Goal: Task Accomplishment & Management: Complete application form

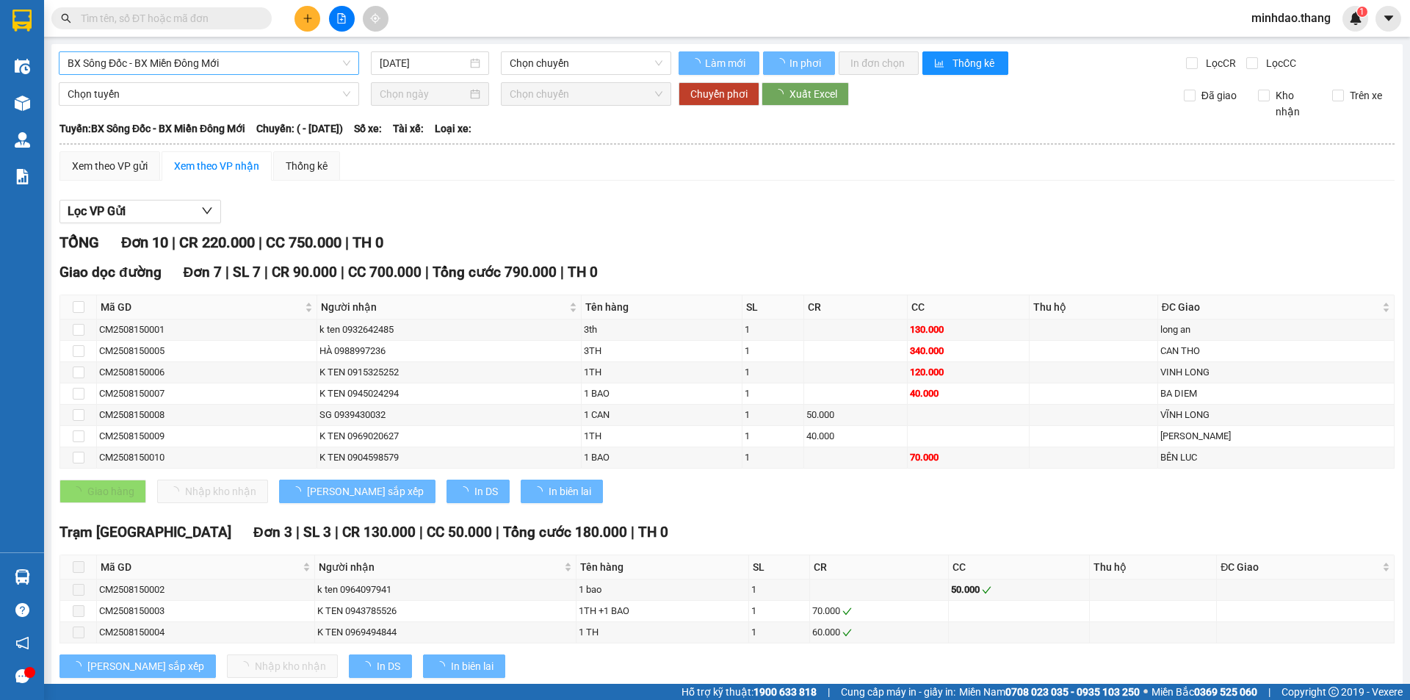
click at [203, 64] on span "BX Sông Đốc - BX Miền Đông Mới" at bounding box center [209, 63] width 283 height 22
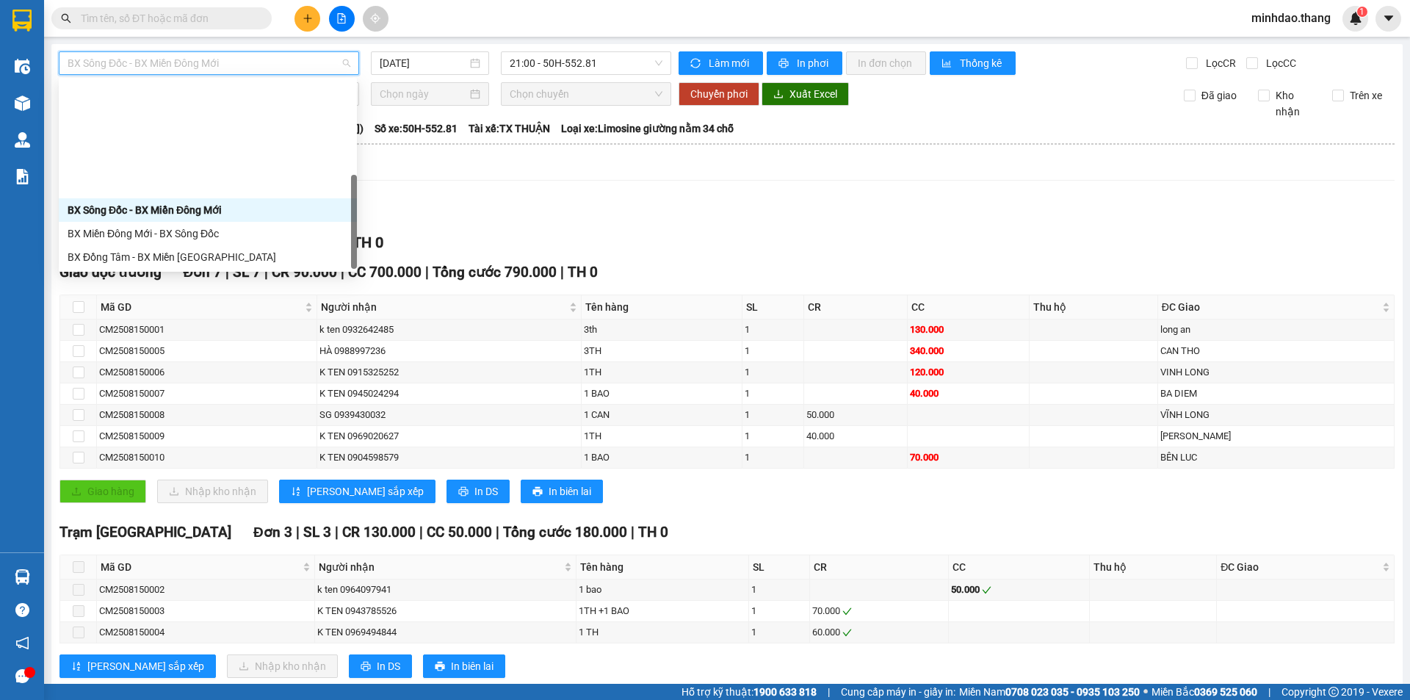
scroll to position [141, 0]
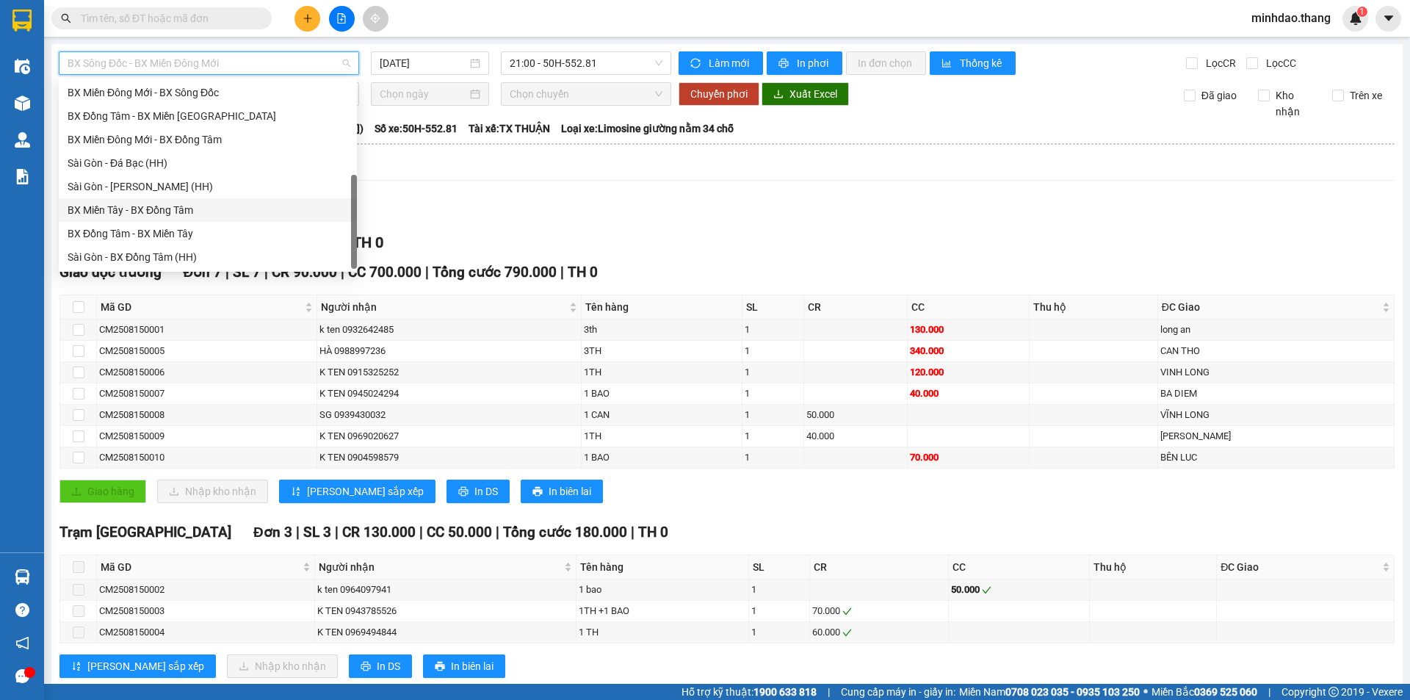
click at [170, 211] on div "BX Miền Tây - BX Đồng Tâm" at bounding box center [208, 210] width 280 height 16
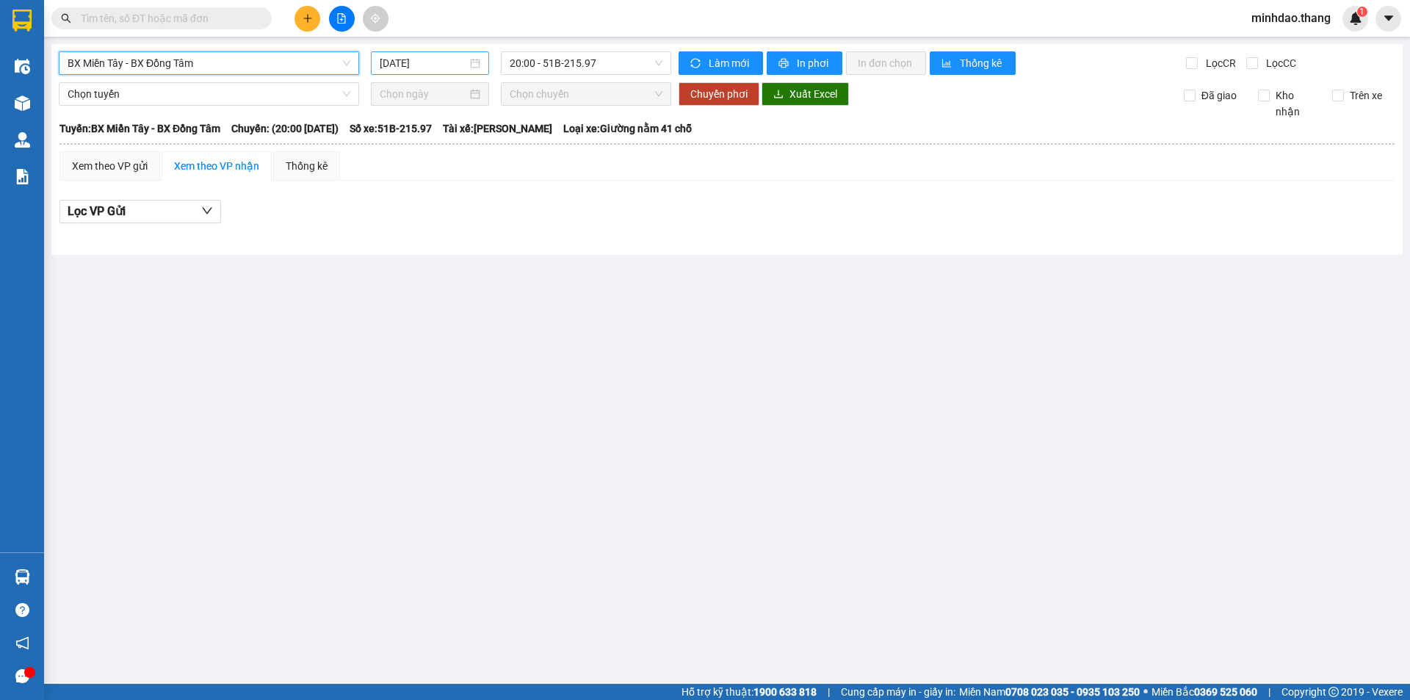
click at [423, 58] on input "[DATE]" at bounding box center [423, 63] width 87 height 16
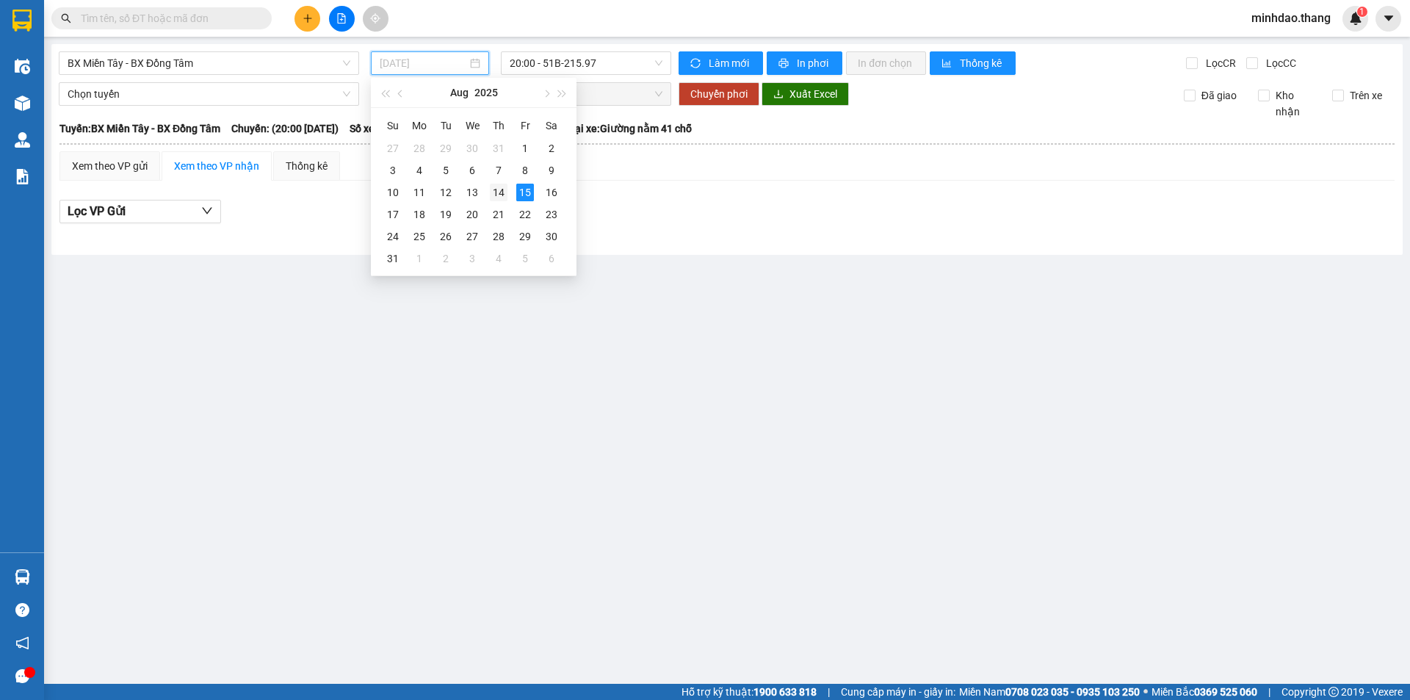
click at [501, 193] on div "14" at bounding box center [499, 193] width 18 height 18
type input "[DATE]"
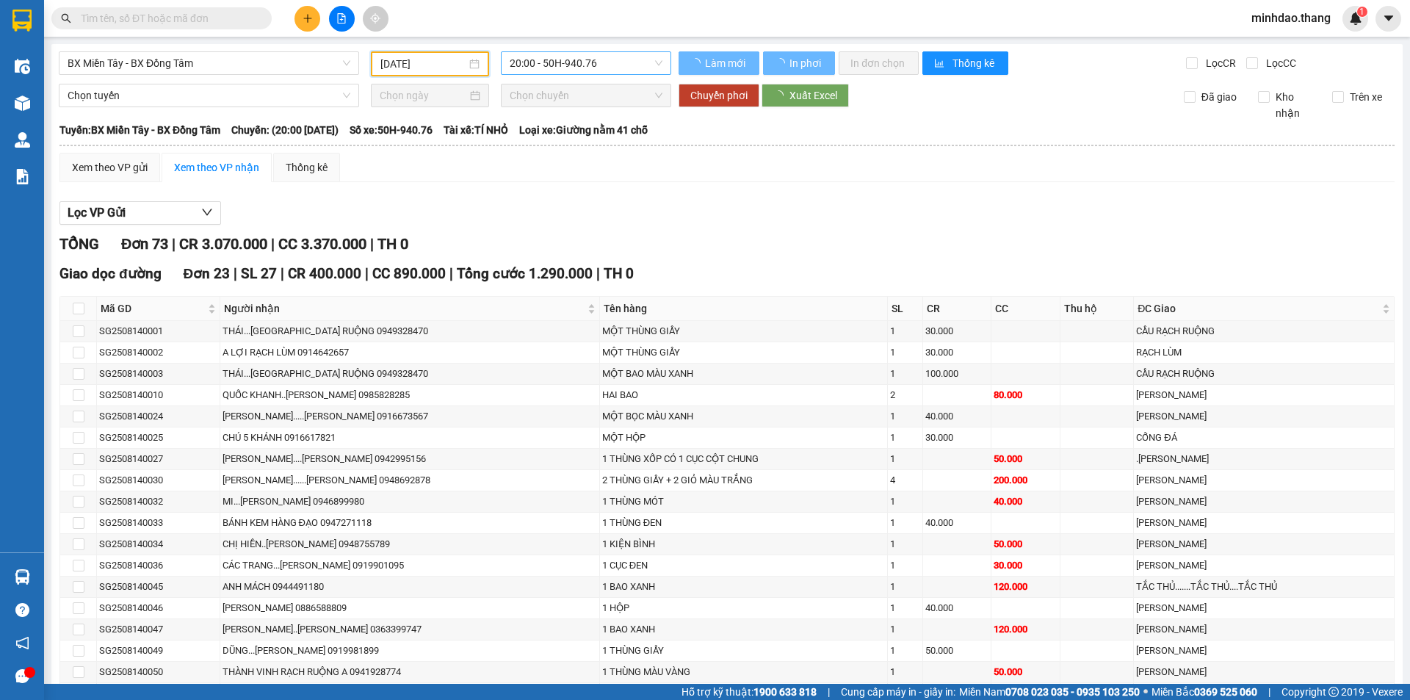
click at [576, 62] on span "20:00 - 50H-940.76" at bounding box center [586, 63] width 153 height 22
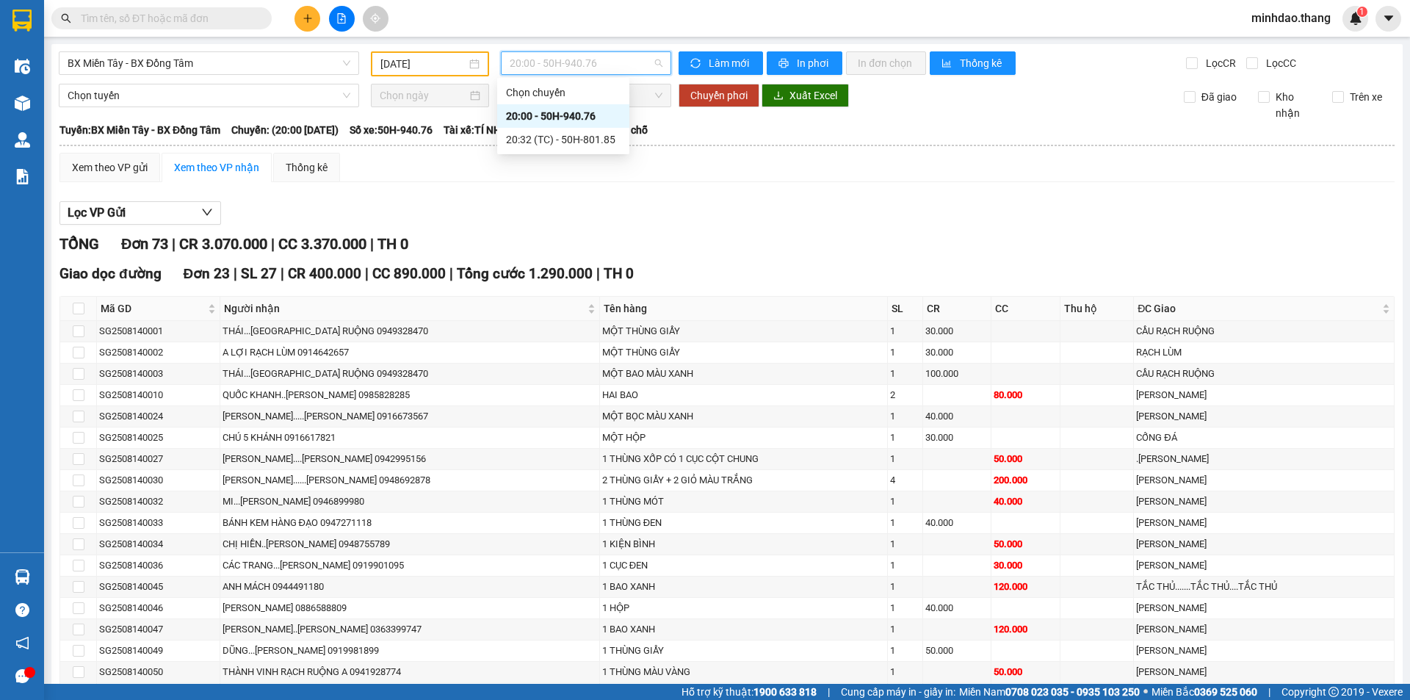
click at [570, 116] on div "20:00 - 50H-940.76" at bounding box center [563, 116] width 115 height 16
click at [779, 65] on icon "printer" at bounding box center [784, 64] width 10 height 10
click at [198, 58] on span "BX Miền Tây - BX Đồng Tâm" at bounding box center [209, 63] width 283 height 22
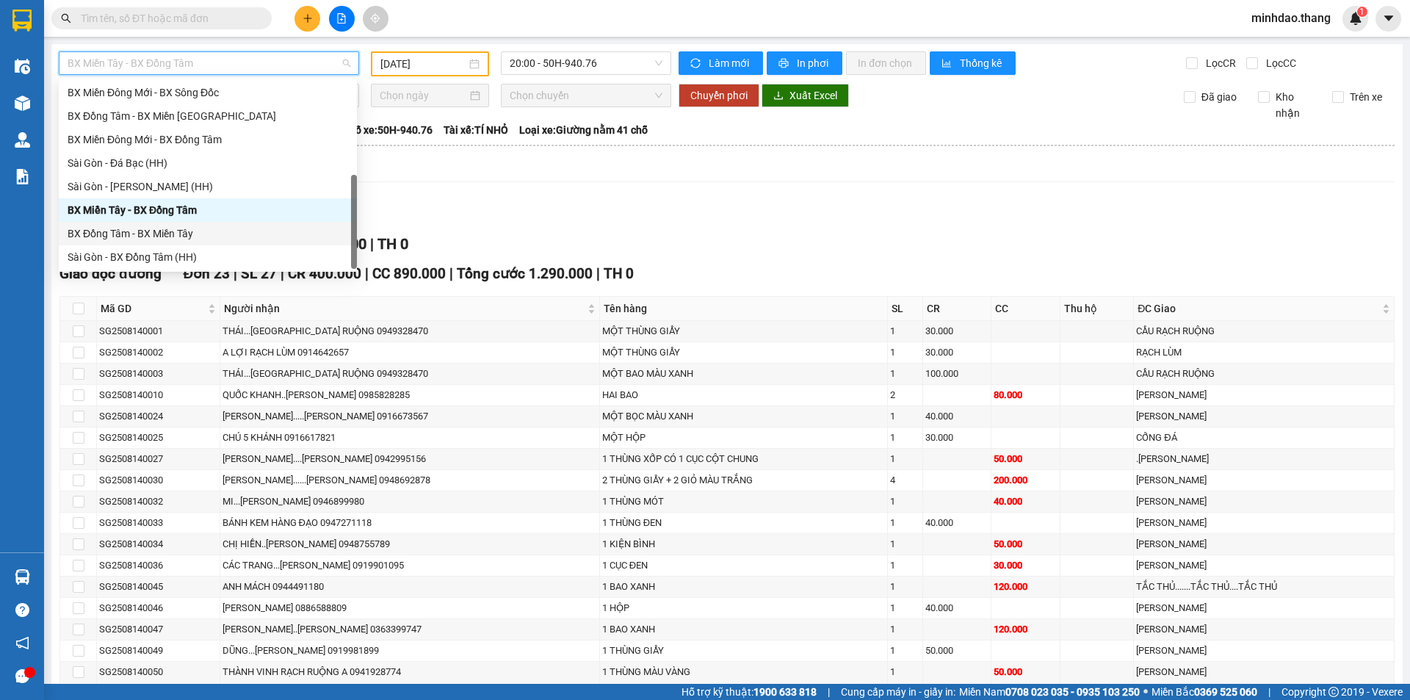
click at [174, 226] on div "BX Đồng Tâm - BX Miền Tây" at bounding box center [208, 233] width 280 height 16
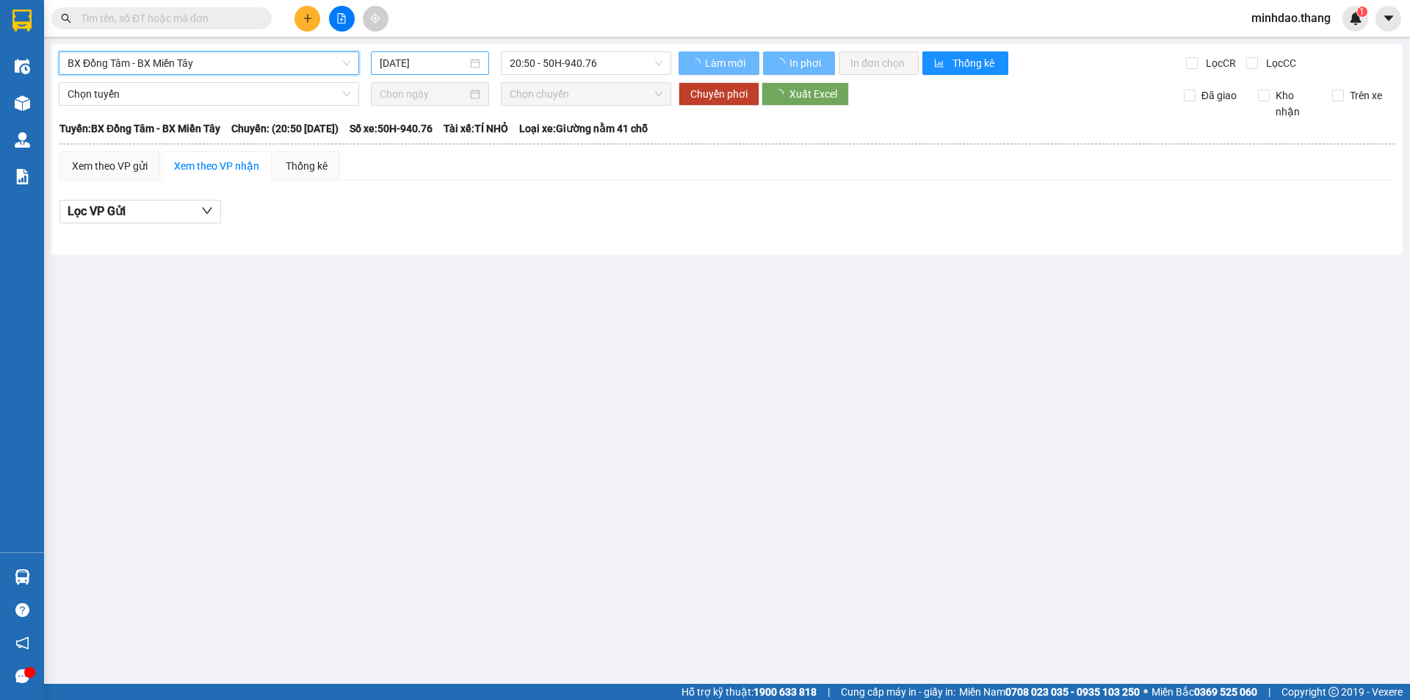
click at [413, 60] on input "[DATE]" at bounding box center [423, 63] width 87 height 16
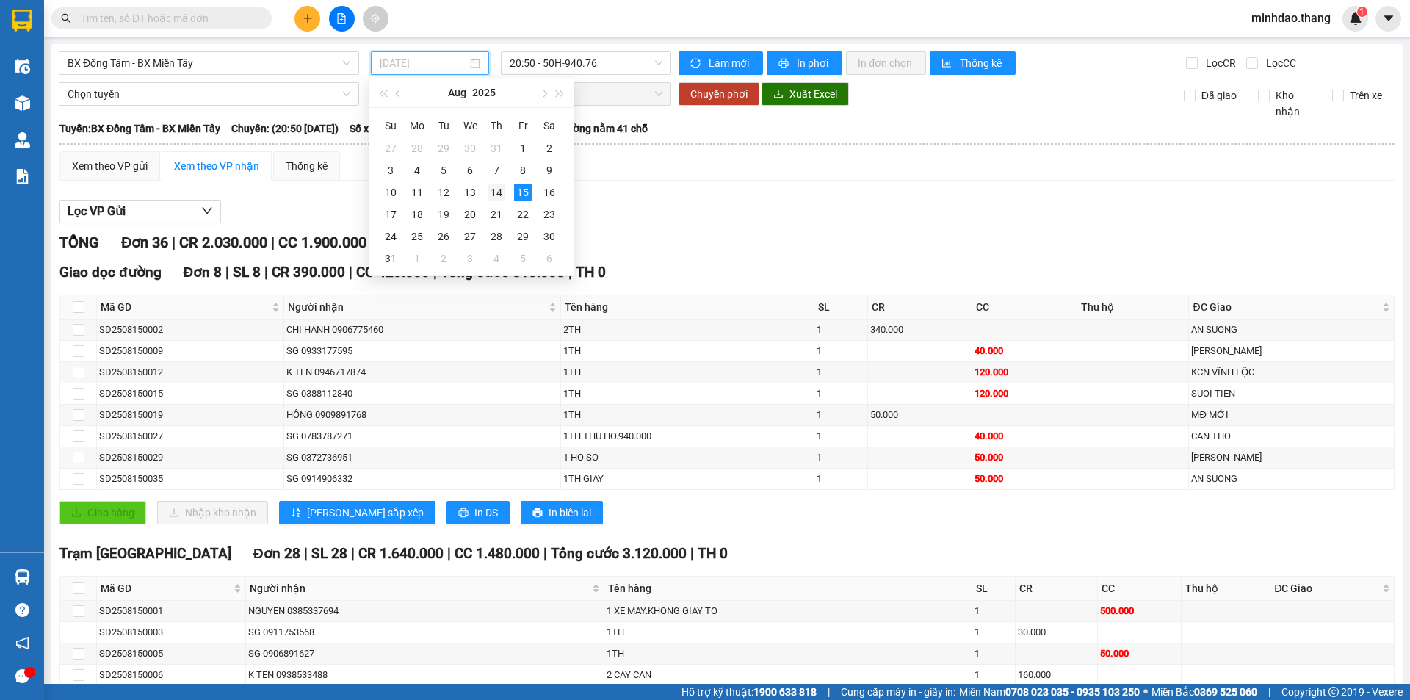
click at [501, 196] on div "14" at bounding box center [497, 193] width 18 height 18
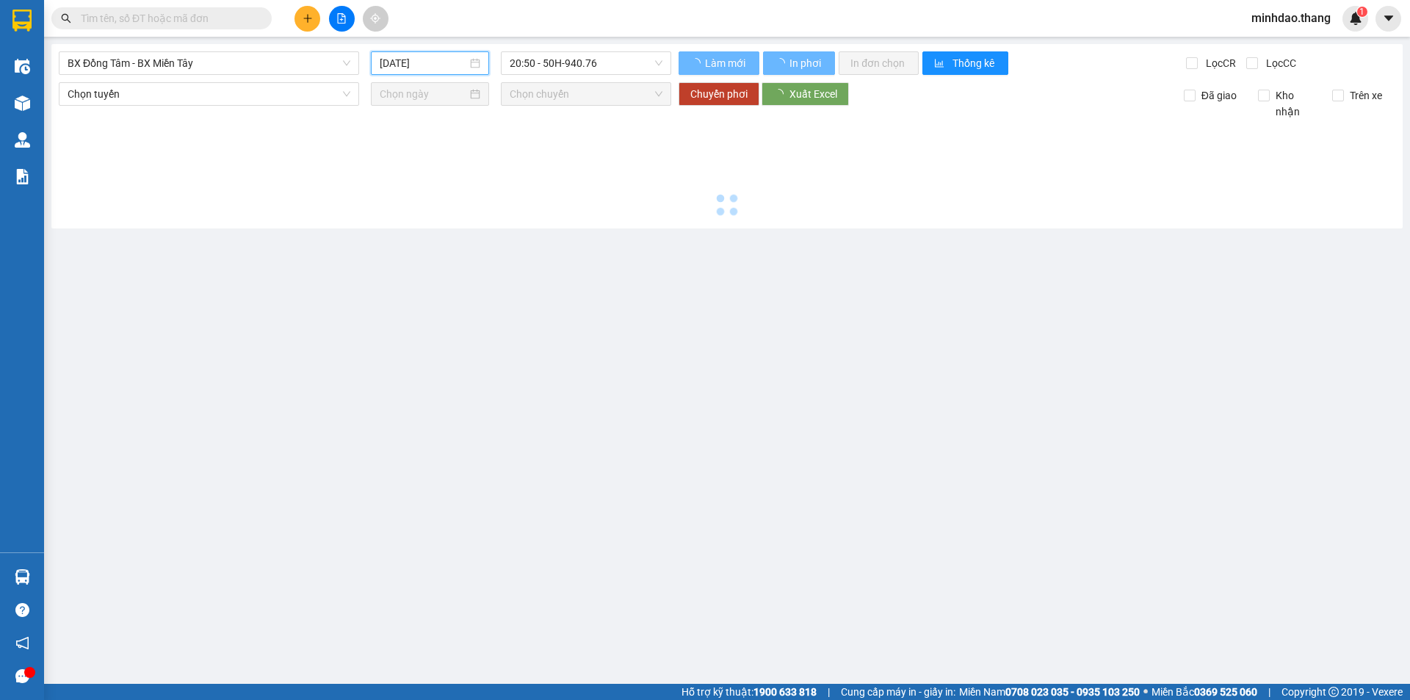
type input "[DATE]"
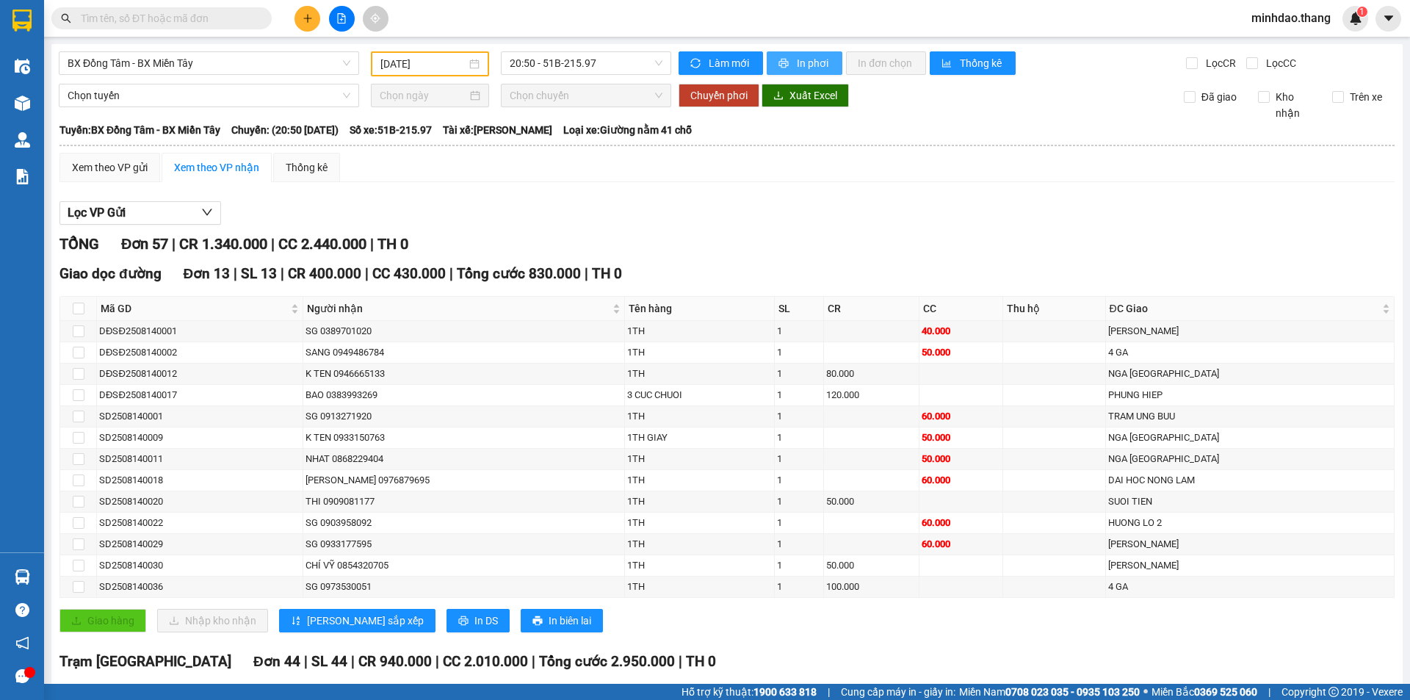
click at [797, 68] on span "In phơi" at bounding box center [814, 63] width 34 height 16
click at [184, 71] on span "BX Đồng Tâm - BX Miền Tây" at bounding box center [209, 63] width 283 height 22
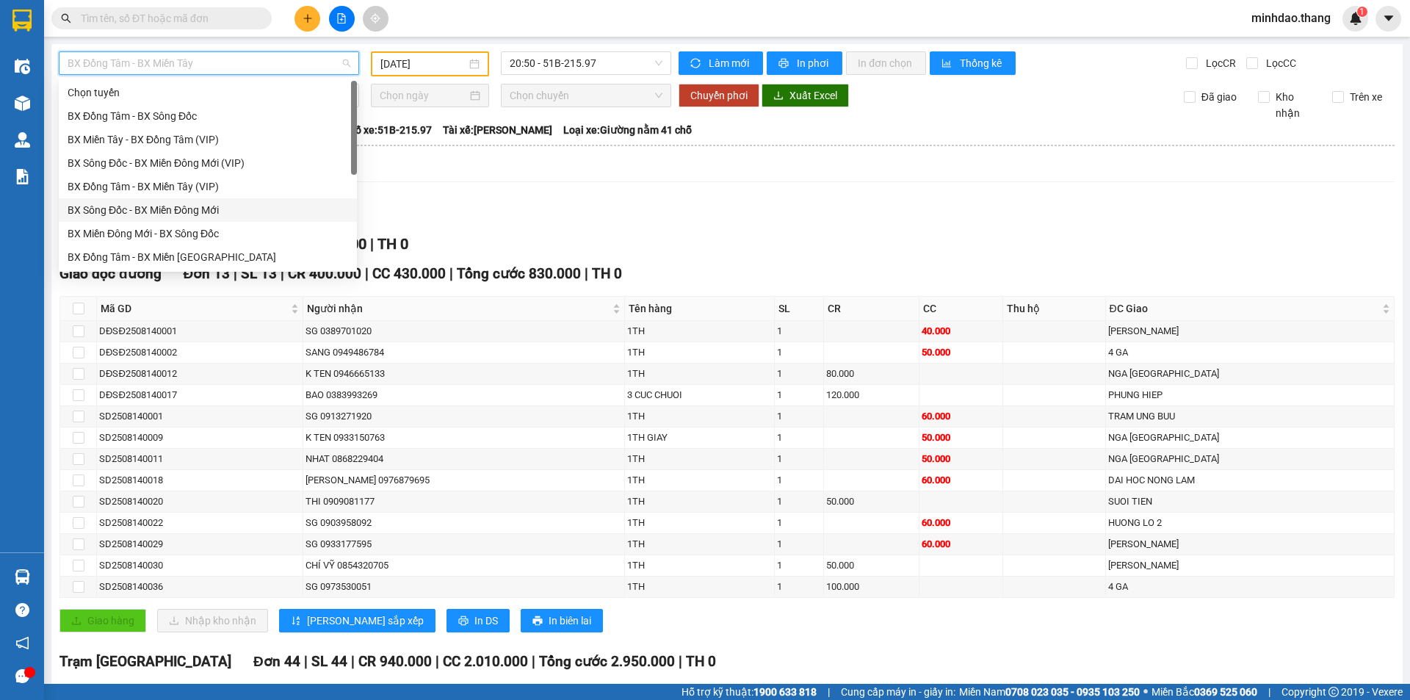
click at [186, 212] on div "BX Sông Đốc - BX Miền Đông Mới" at bounding box center [208, 210] width 280 height 16
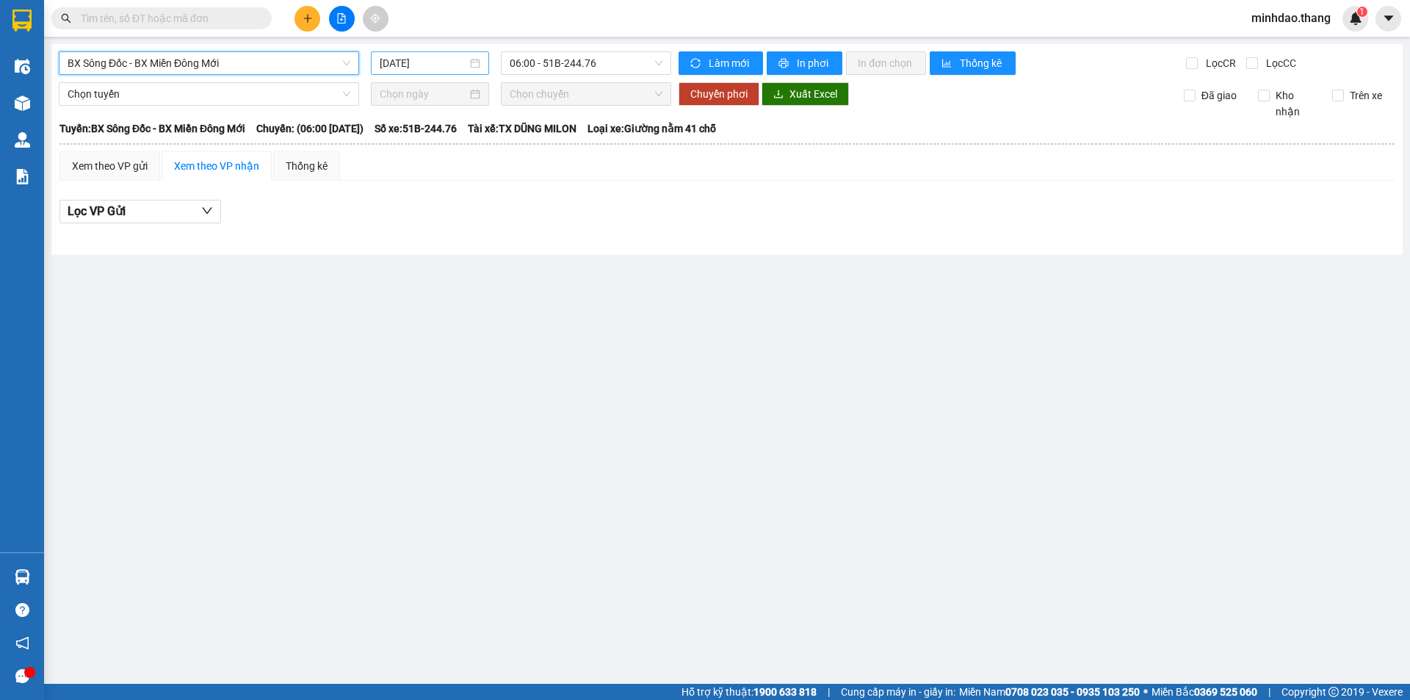
click at [430, 65] on input "[DATE]" at bounding box center [423, 63] width 87 height 16
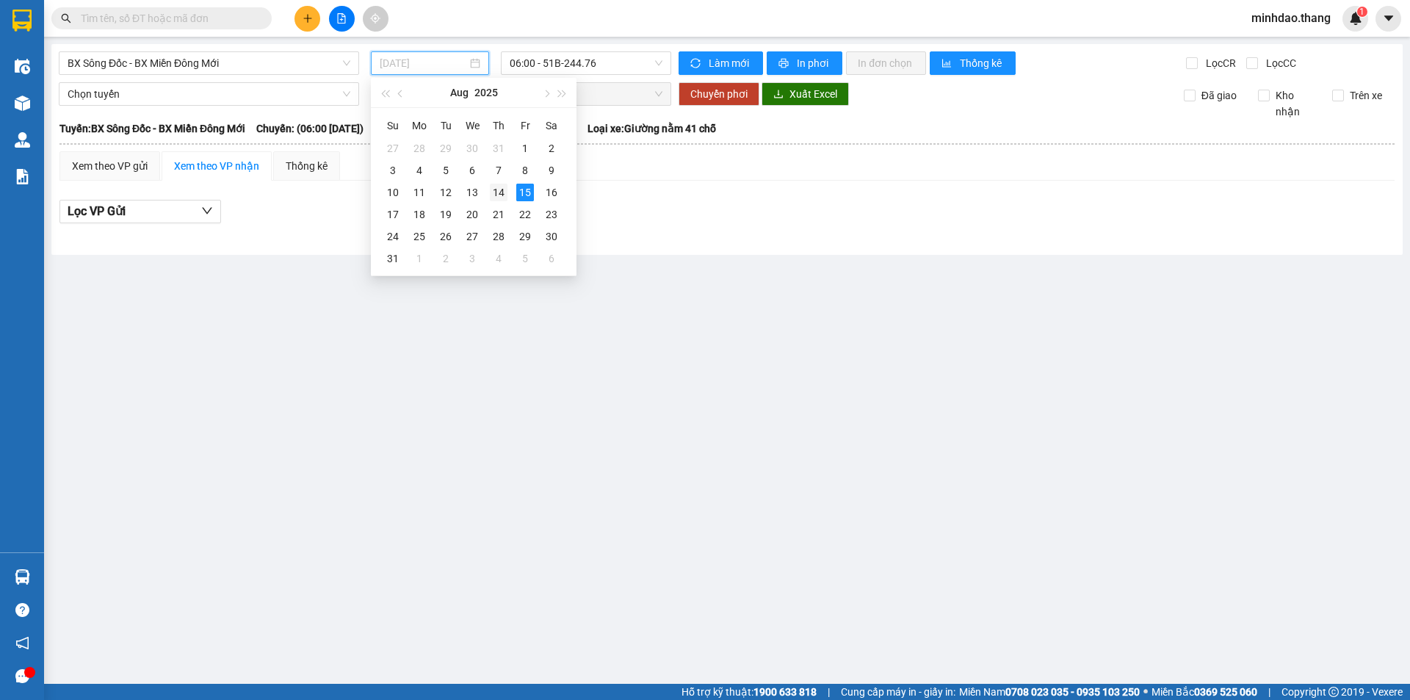
click at [500, 186] on div "14" at bounding box center [499, 193] width 18 height 18
type input "[DATE]"
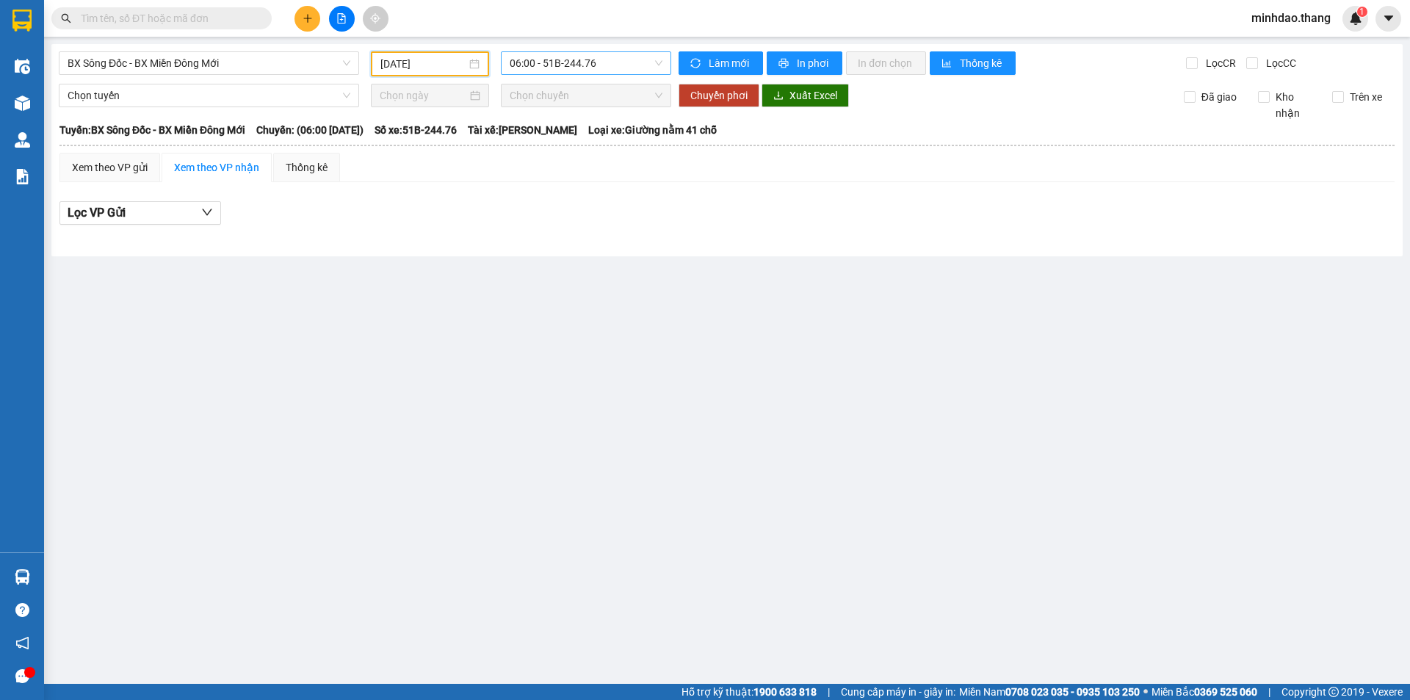
click at [623, 66] on span "06:00 - 51B-244.76" at bounding box center [586, 63] width 153 height 22
click at [586, 157] on div "21:00 - 50H-556.27" at bounding box center [567, 163] width 115 height 16
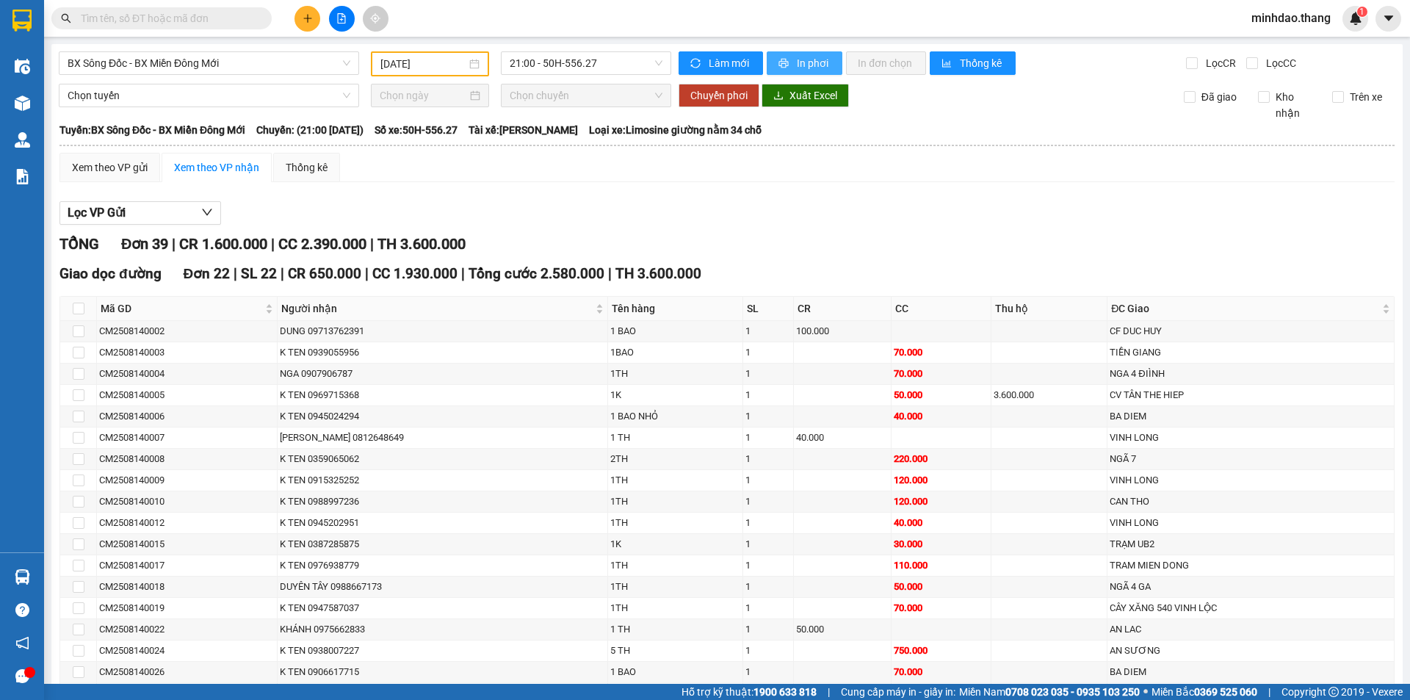
click at [799, 66] on span "In phơi" at bounding box center [814, 63] width 34 height 16
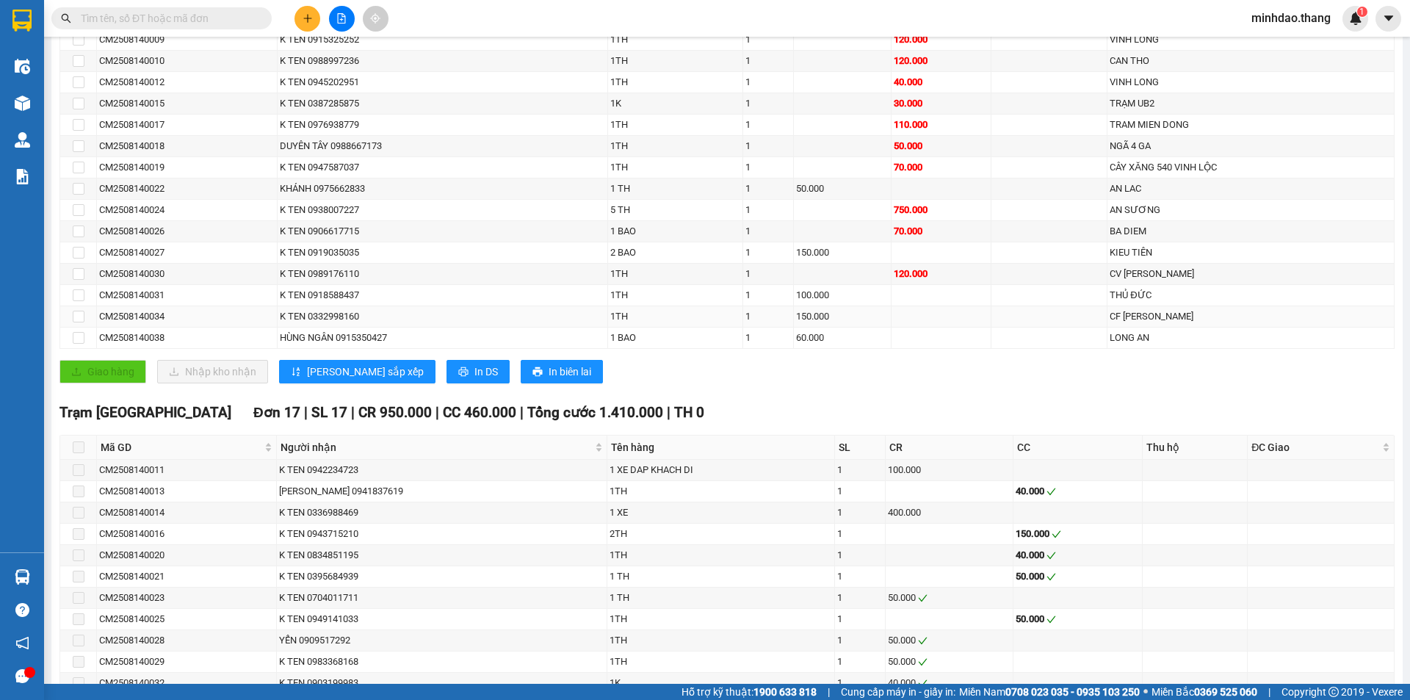
scroll to position [654, 0]
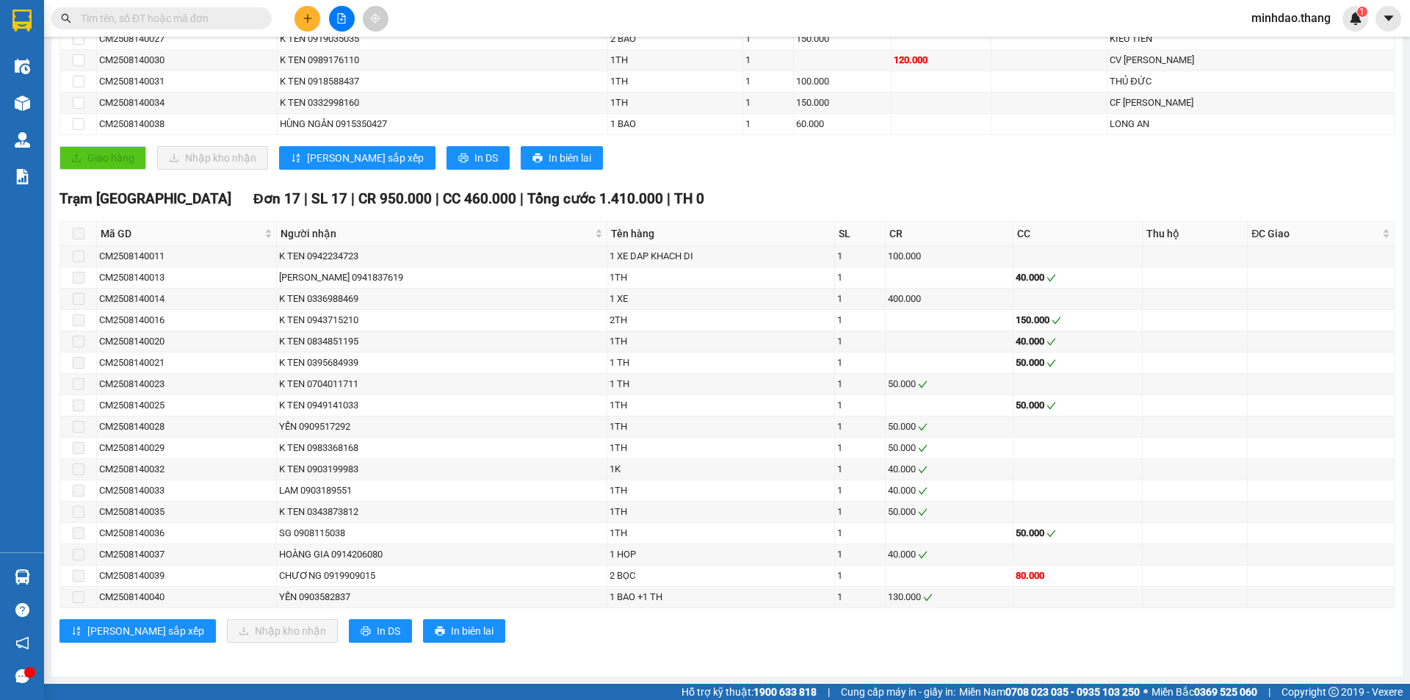
click at [236, 24] on input "text" at bounding box center [167, 18] width 173 height 16
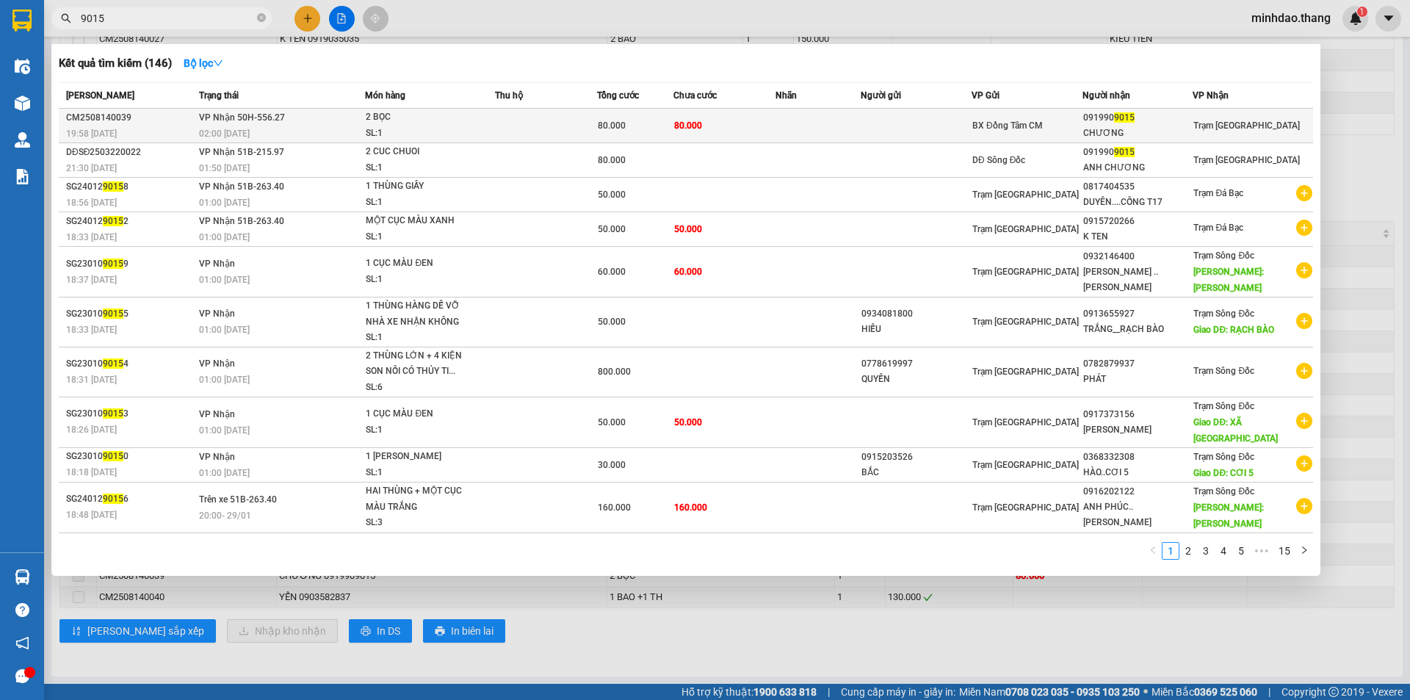
type input "9015"
click at [573, 121] on td at bounding box center [546, 126] width 102 height 35
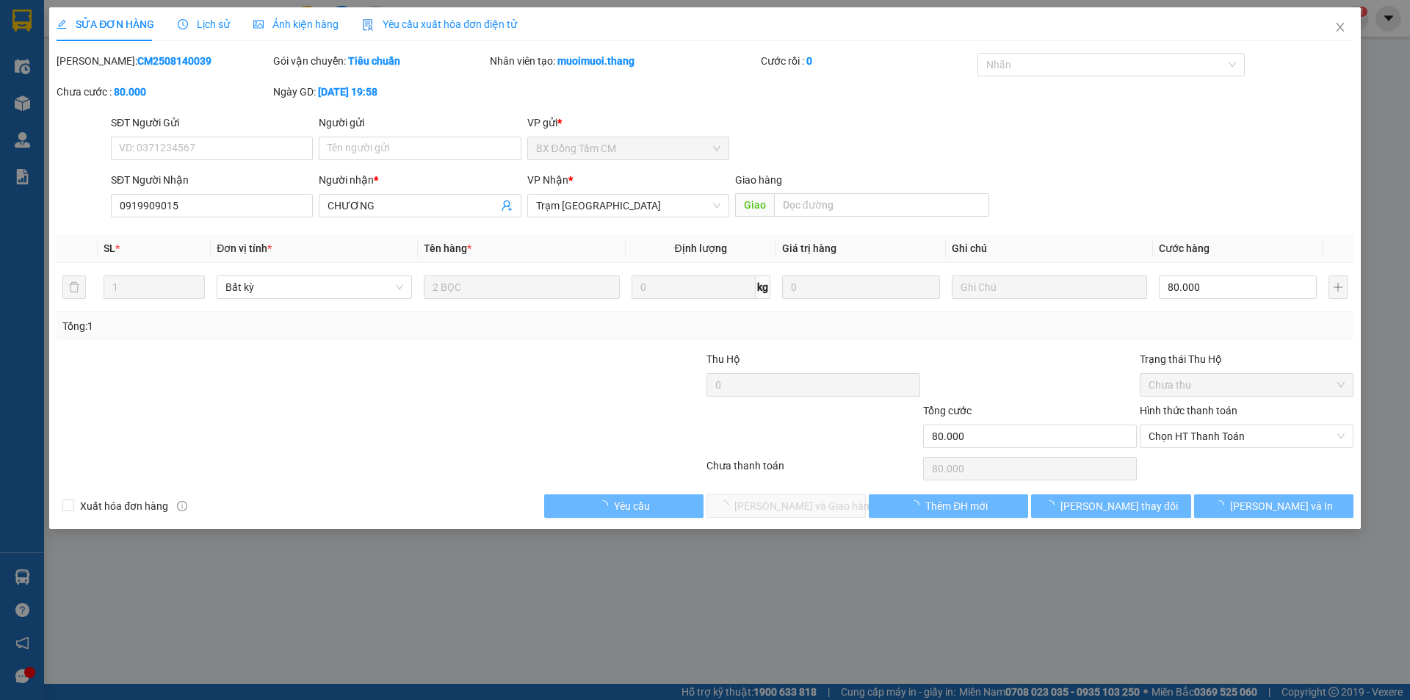
type input "0919909015"
type input "CHƯƠNG"
type input "80.000"
click at [1200, 442] on span "Chọn HT Thanh Toán" at bounding box center [1246, 436] width 196 height 22
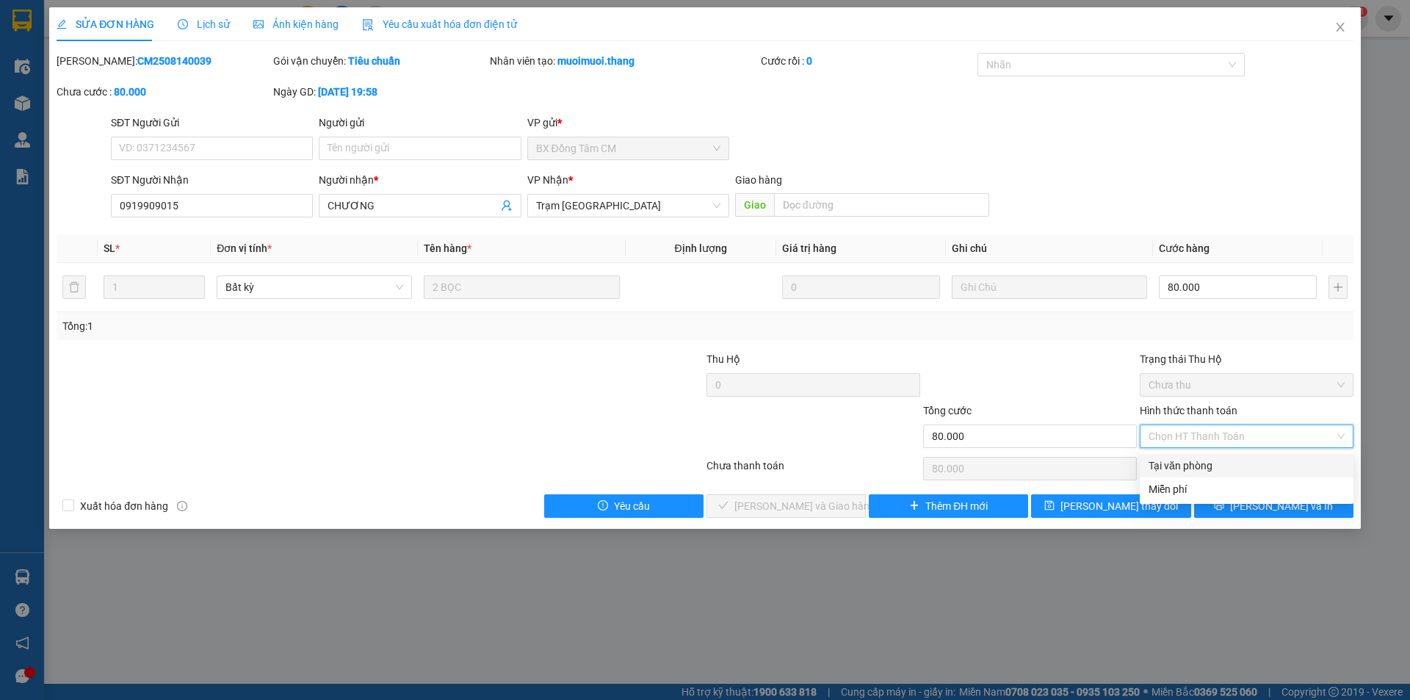
click at [1198, 471] on div "Tại văn phòng" at bounding box center [1246, 465] width 196 height 16
type input "0"
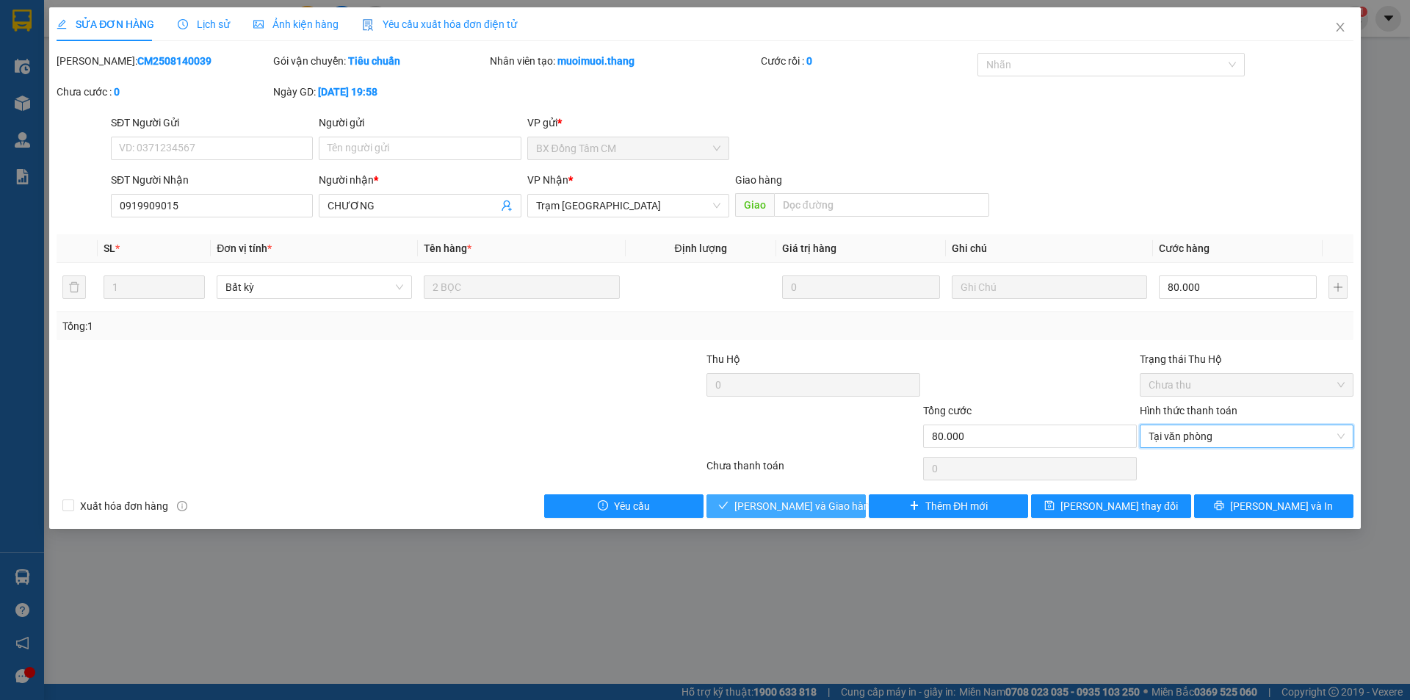
click at [843, 504] on button "[PERSON_NAME] và Giao hàng" at bounding box center [785, 505] width 159 height 23
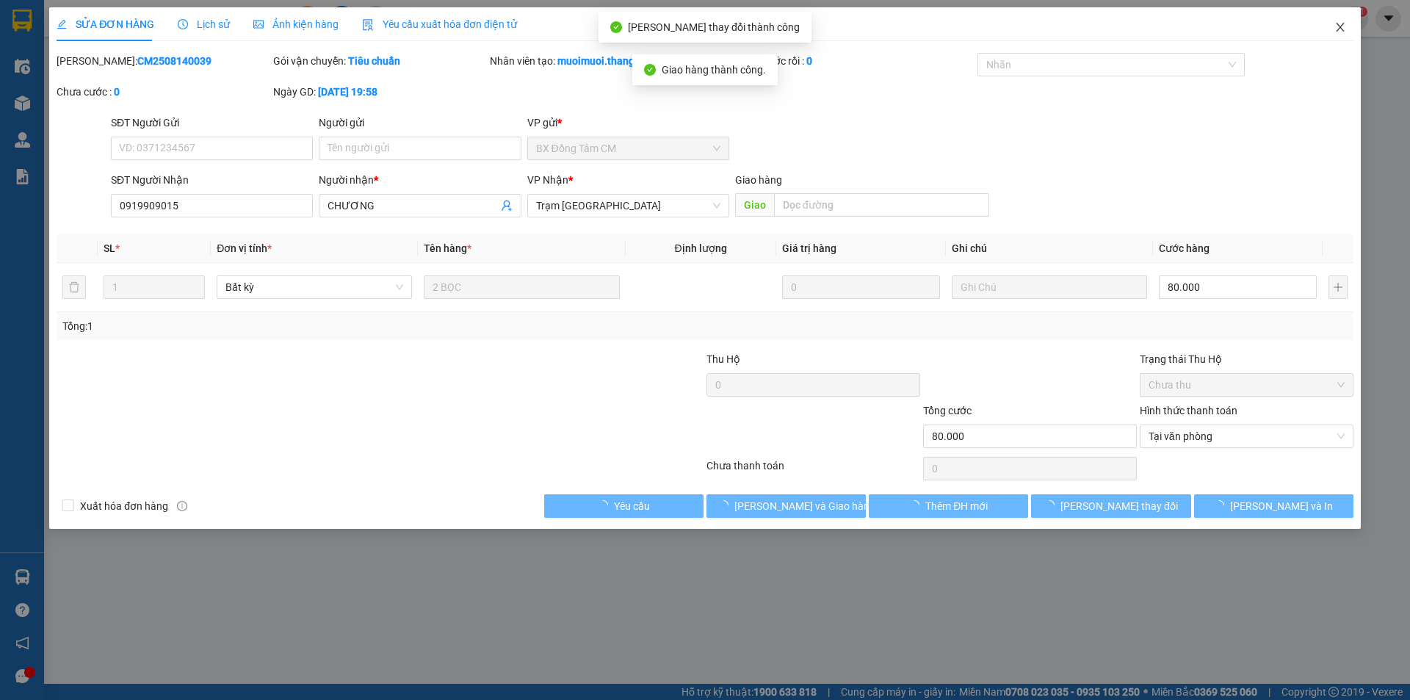
click at [1339, 39] on span "Close" at bounding box center [1339, 27] width 41 height 41
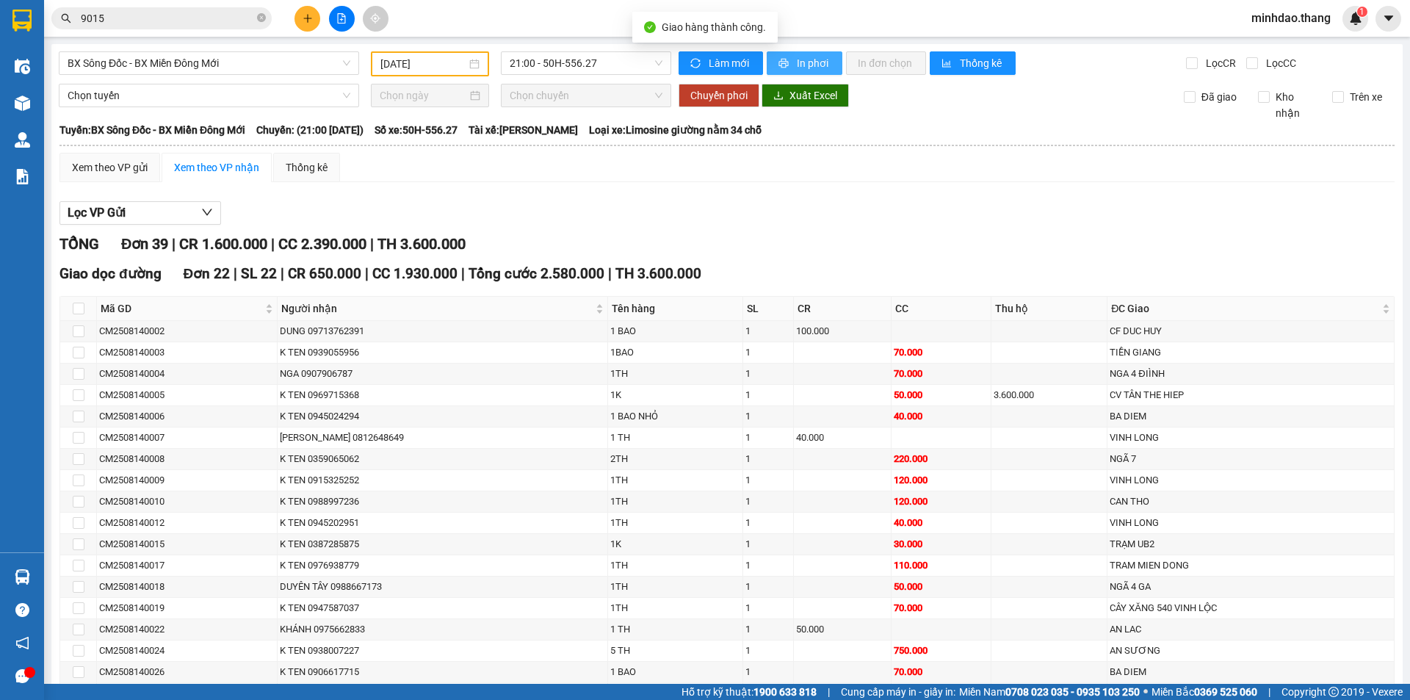
click at [798, 67] on span "In phơi" at bounding box center [814, 63] width 34 height 16
